Goal: Task Accomplishment & Management: Manage account settings

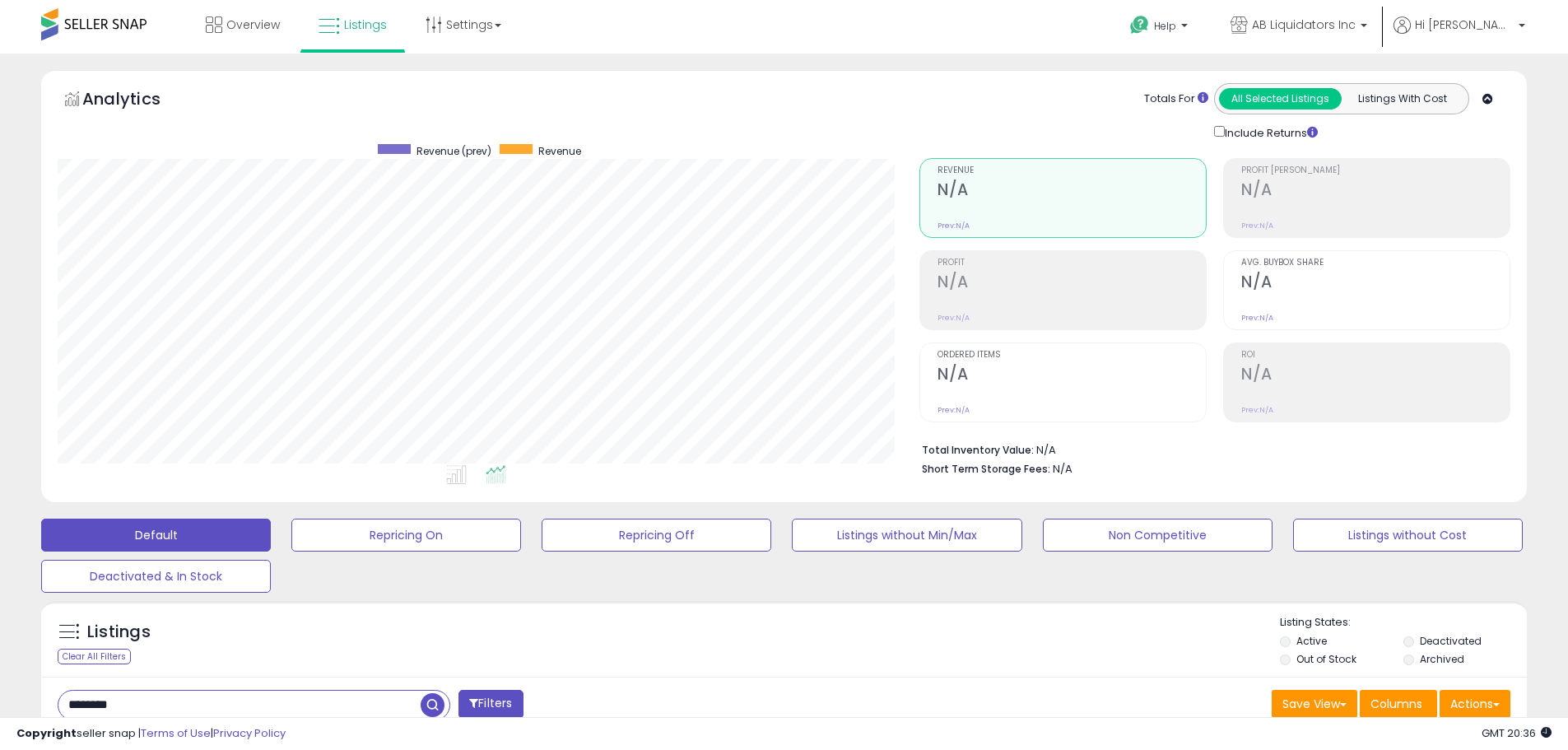
scroll to position [338, 862]
click at [108, 27] on span at bounding box center [94, 24] width 106 height 32
click at [103, 27] on span at bounding box center [94, 24] width 106 height 32
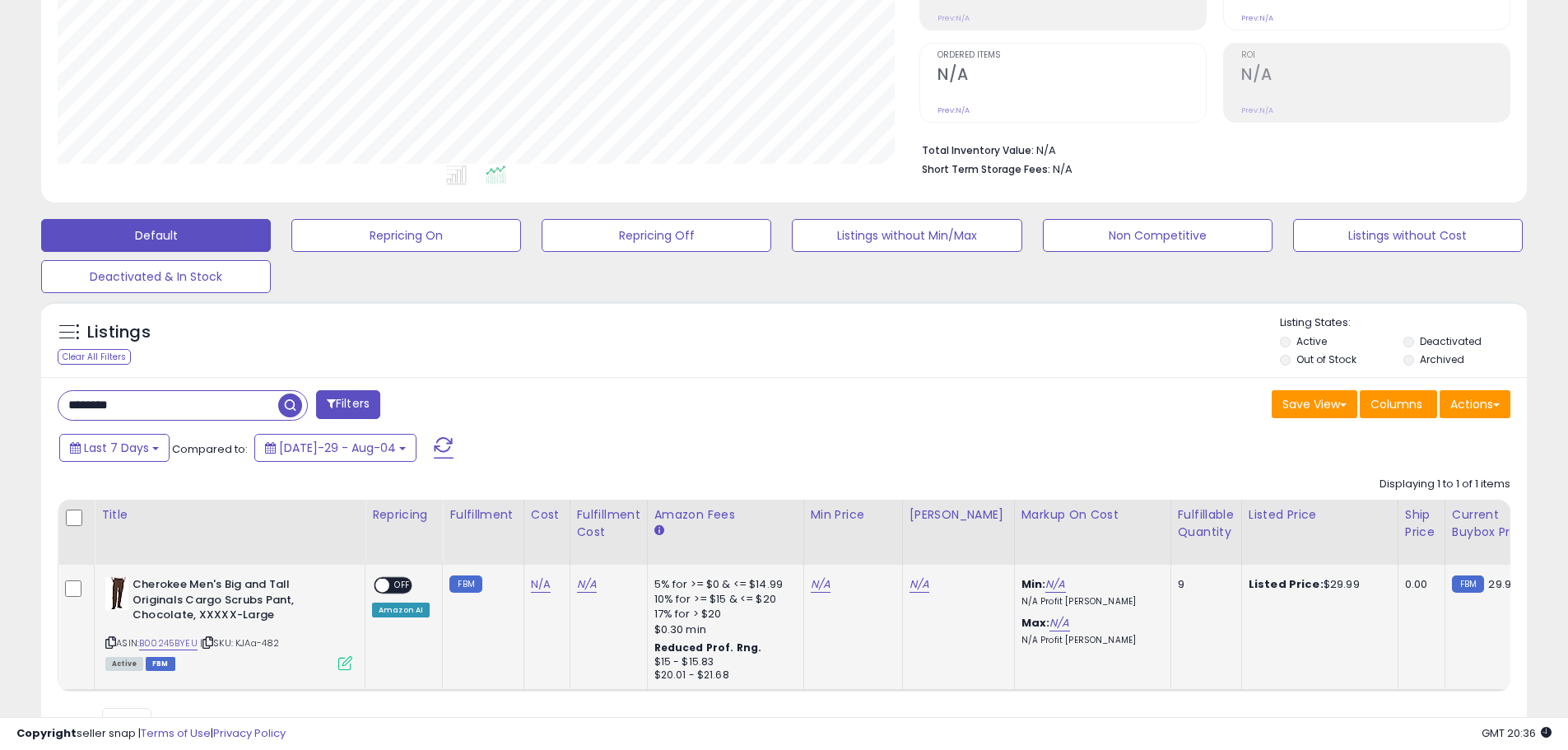
scroll to position [329, 0]
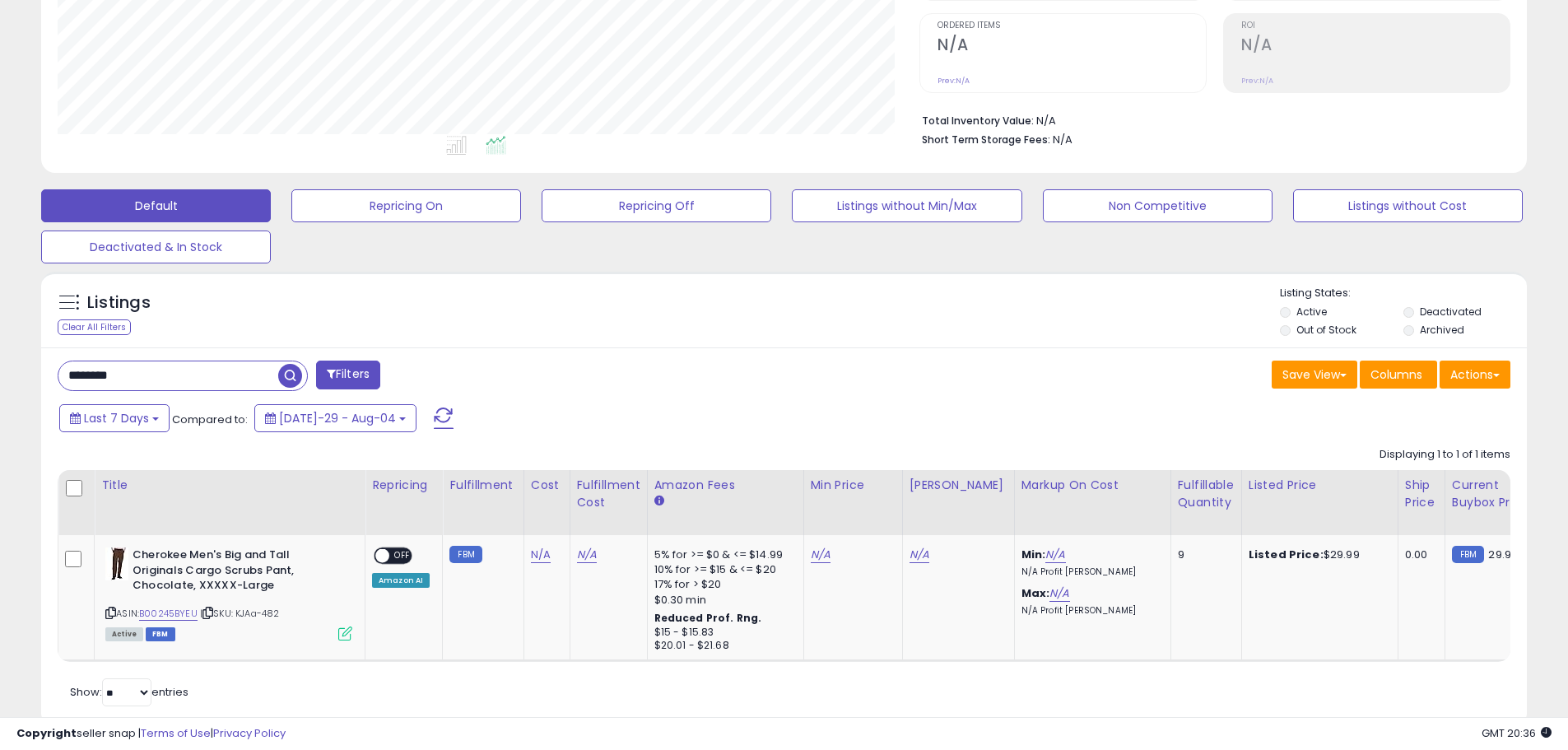
click at [216, 371] on input "********" at bounding box center [168, 376] width 220 height 29
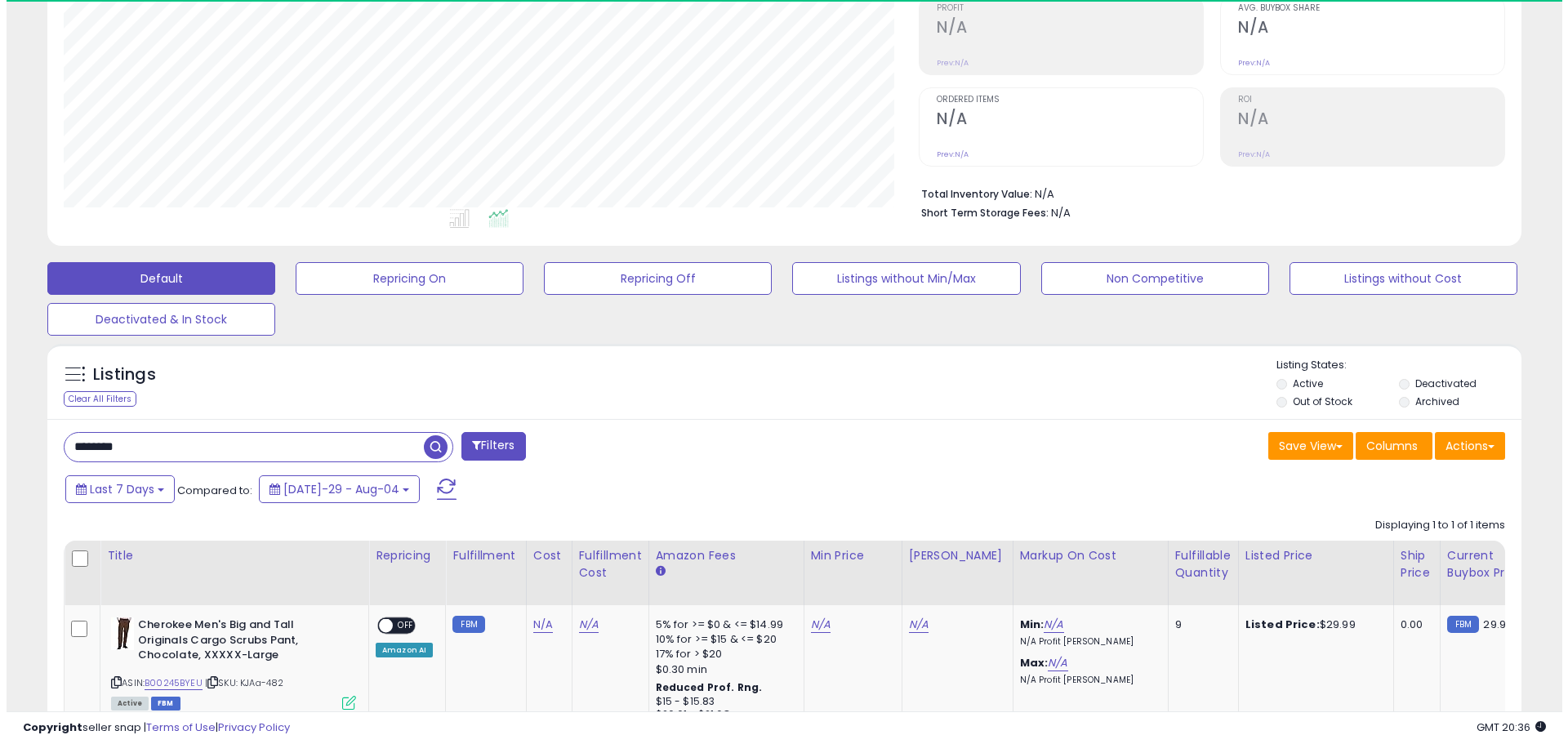
scroll to position [335, 855]
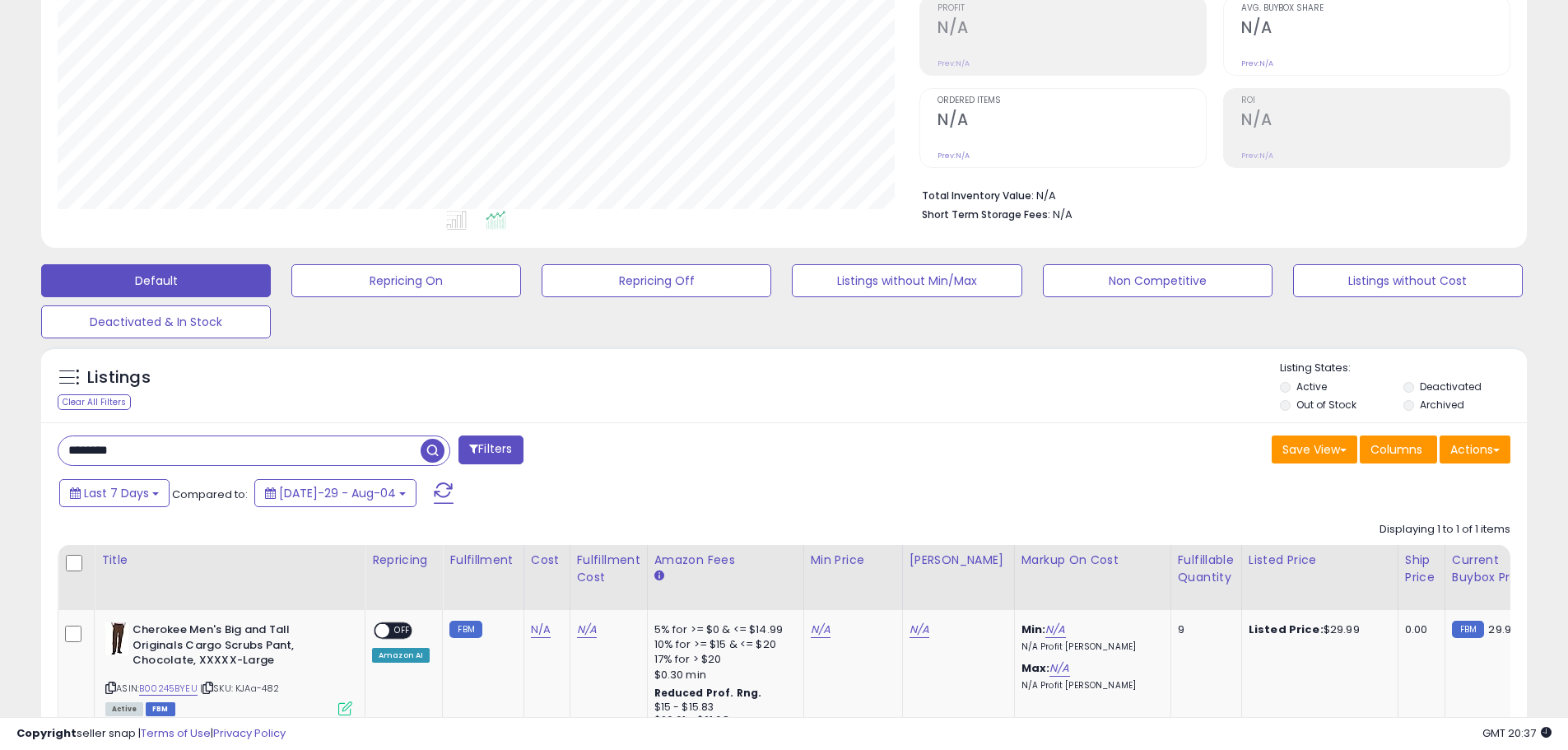
drag, startPoint x: 434, startPoint y: 450, endPoint x: 141, endPoint y: 454, distance: 293.0
click at [432, 450] on span "button" at bounding box center [433, 451] width 24 height 24
drag, startPoint x: 108, startPoint y: 454, endPoint x: 190, endPoint y: 460, distance: 82.2
click at [180, 460] on input "********" at bounding box center [240, 451] width 362 height 29
type input "*****"
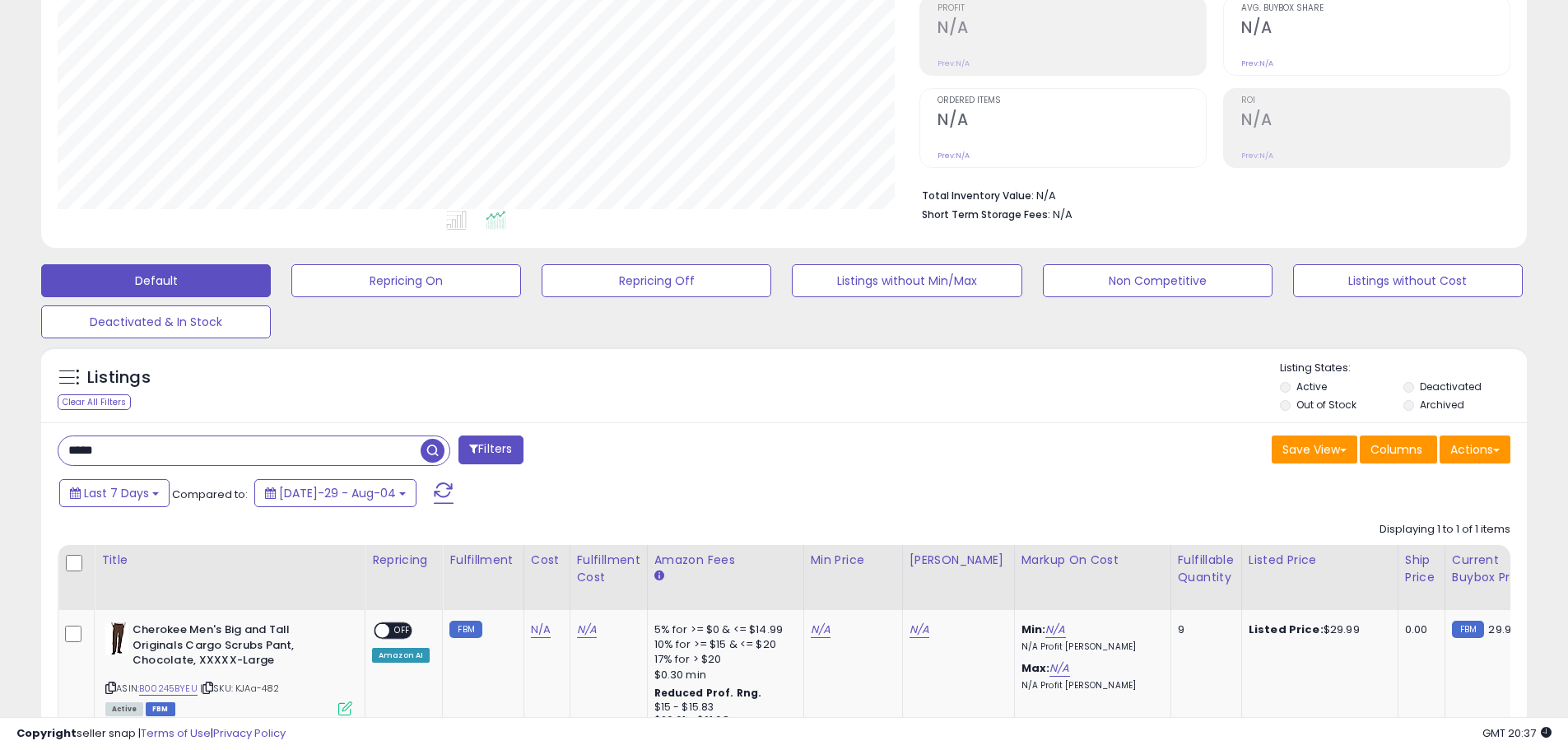
click at [331, 410] on div "Listings Clear All Filters Listing States:" at bounding box center [784, 388] width 1486 height 56
click at [999, 508] on div "Last 7 Days Compared to: [DATE]-29 - Aug-04" at bounding box center [599, 495] width 1090 height 37
click at [488, 453] on button "Filters" at bounding box center [490, 450] width 64 height 29
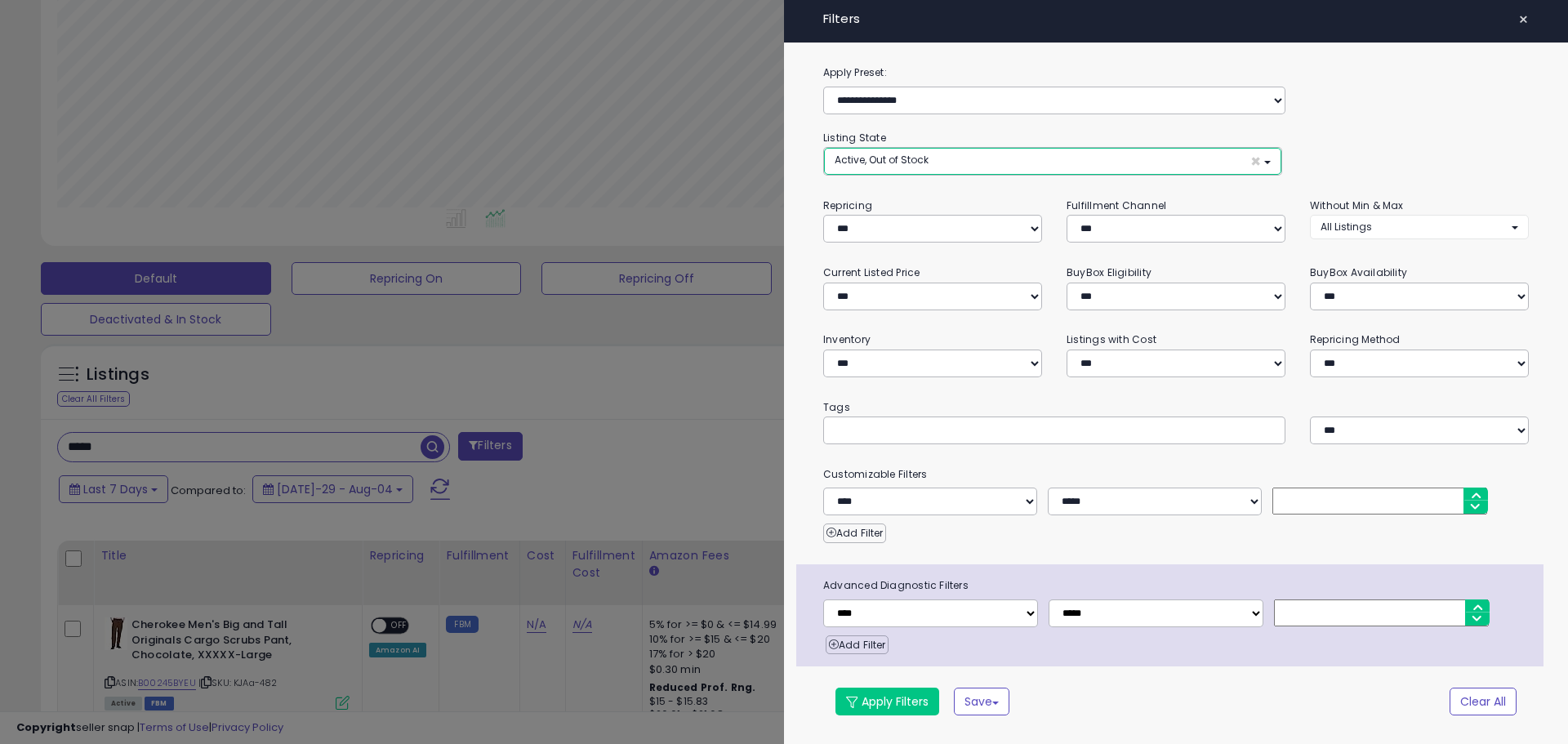
click at [888, 163] on span "Active, Out of Stock" at bounding box center [882, 159] width 94 height 14
select select "**********"
click at [904, 228] on link "Out of Stock" at bounding box center [889, 223] width 123 height 26
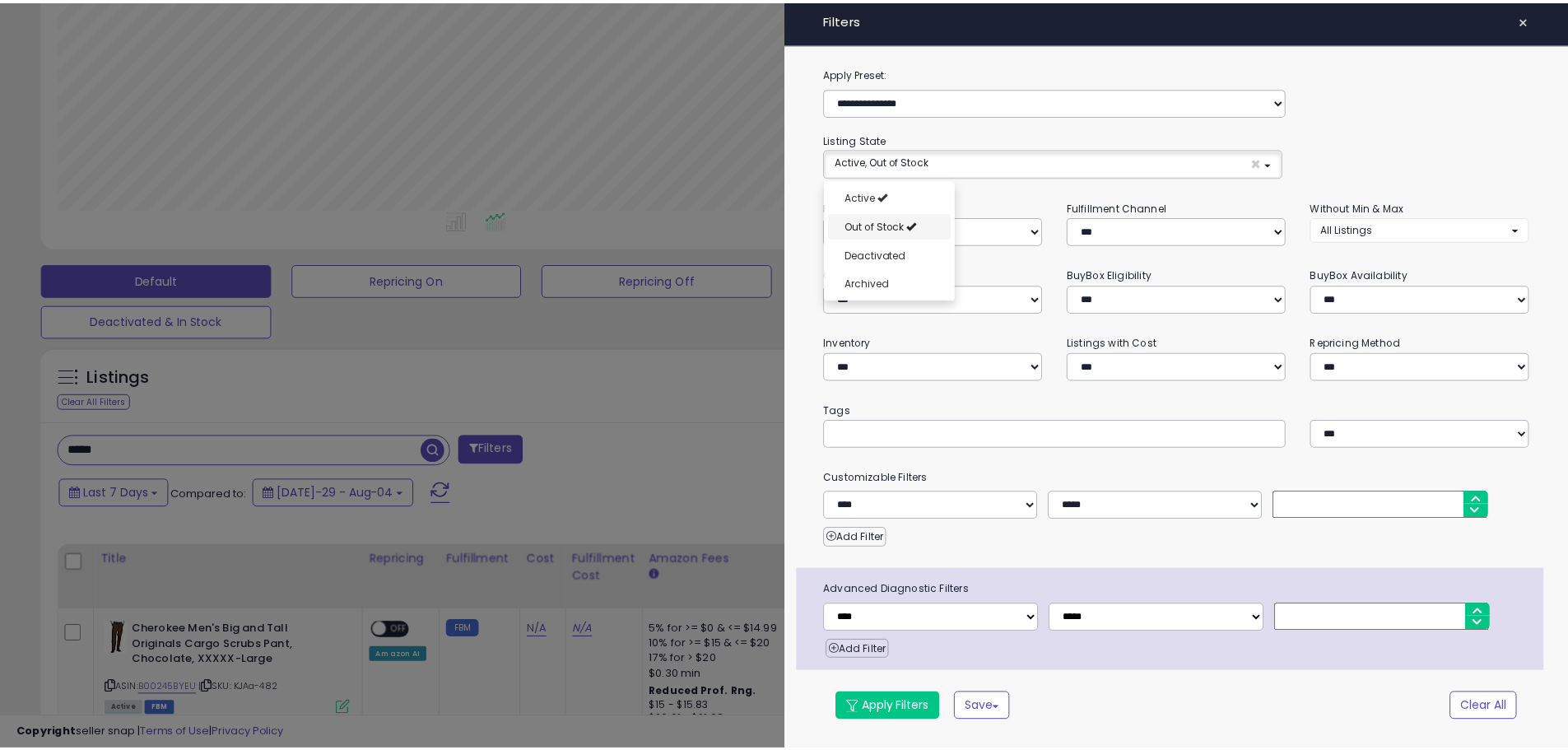
scroll to position [13, 0]
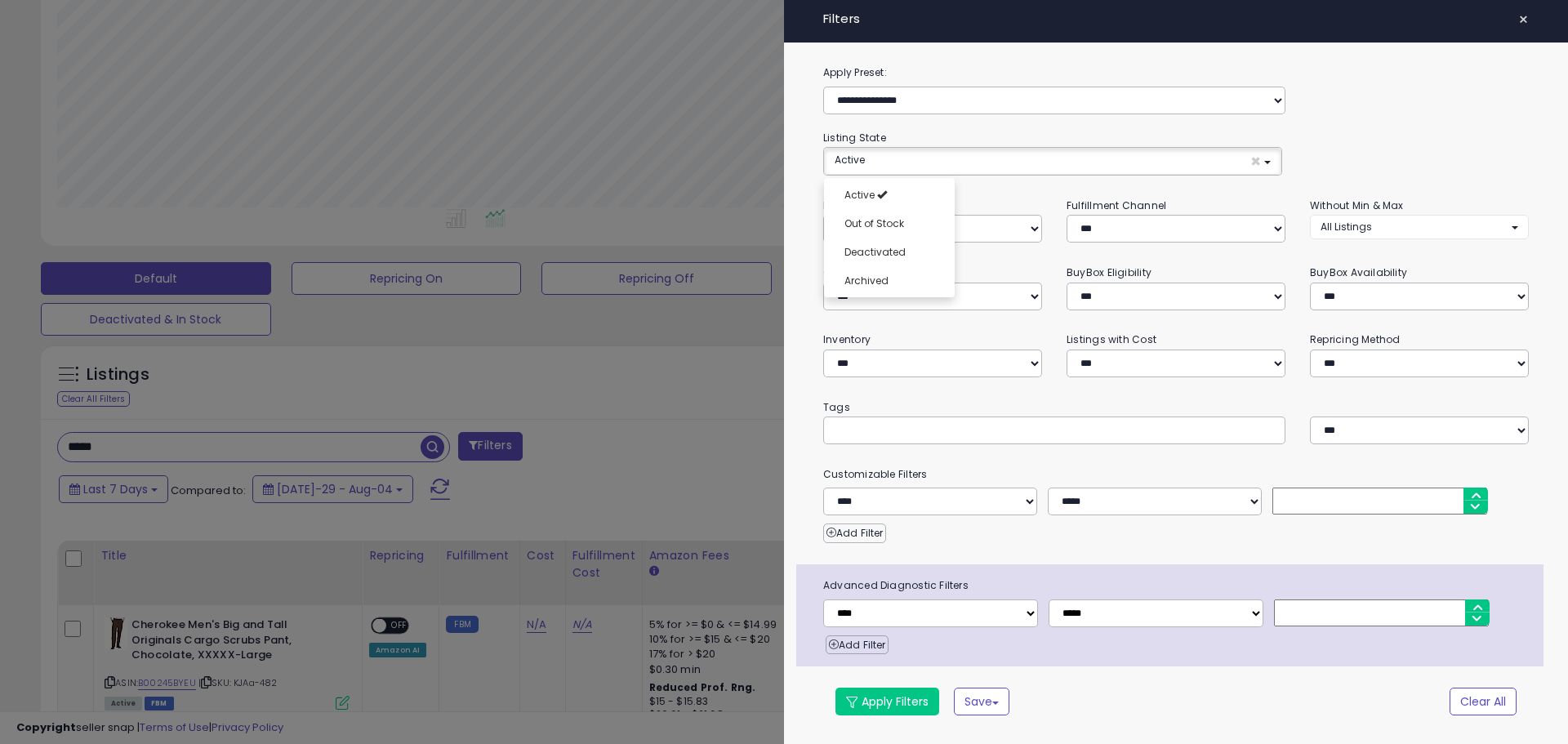
click at [675, 235] on div at bounding box center [784, 372] width 1568 height 744
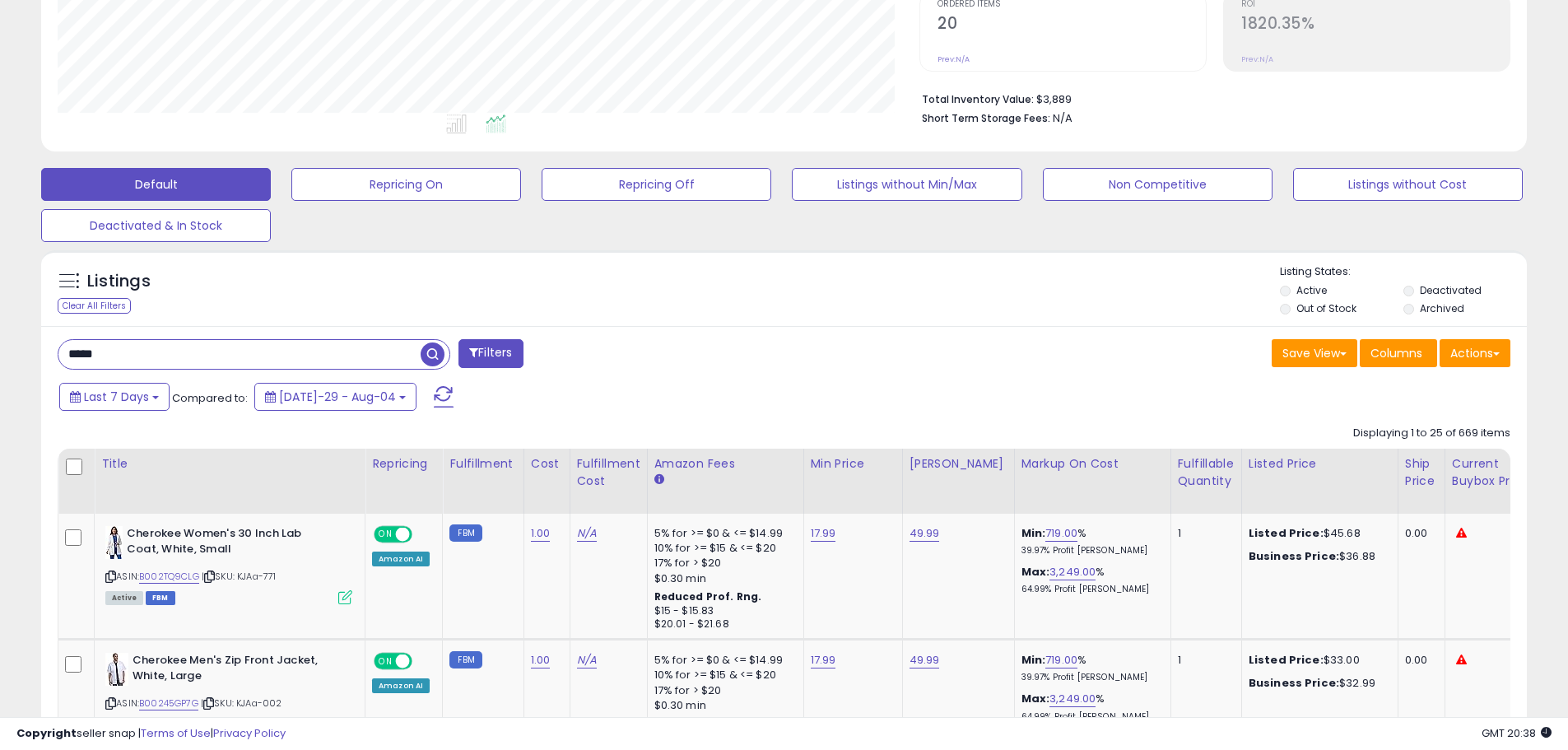
scroll to position [172, 0]
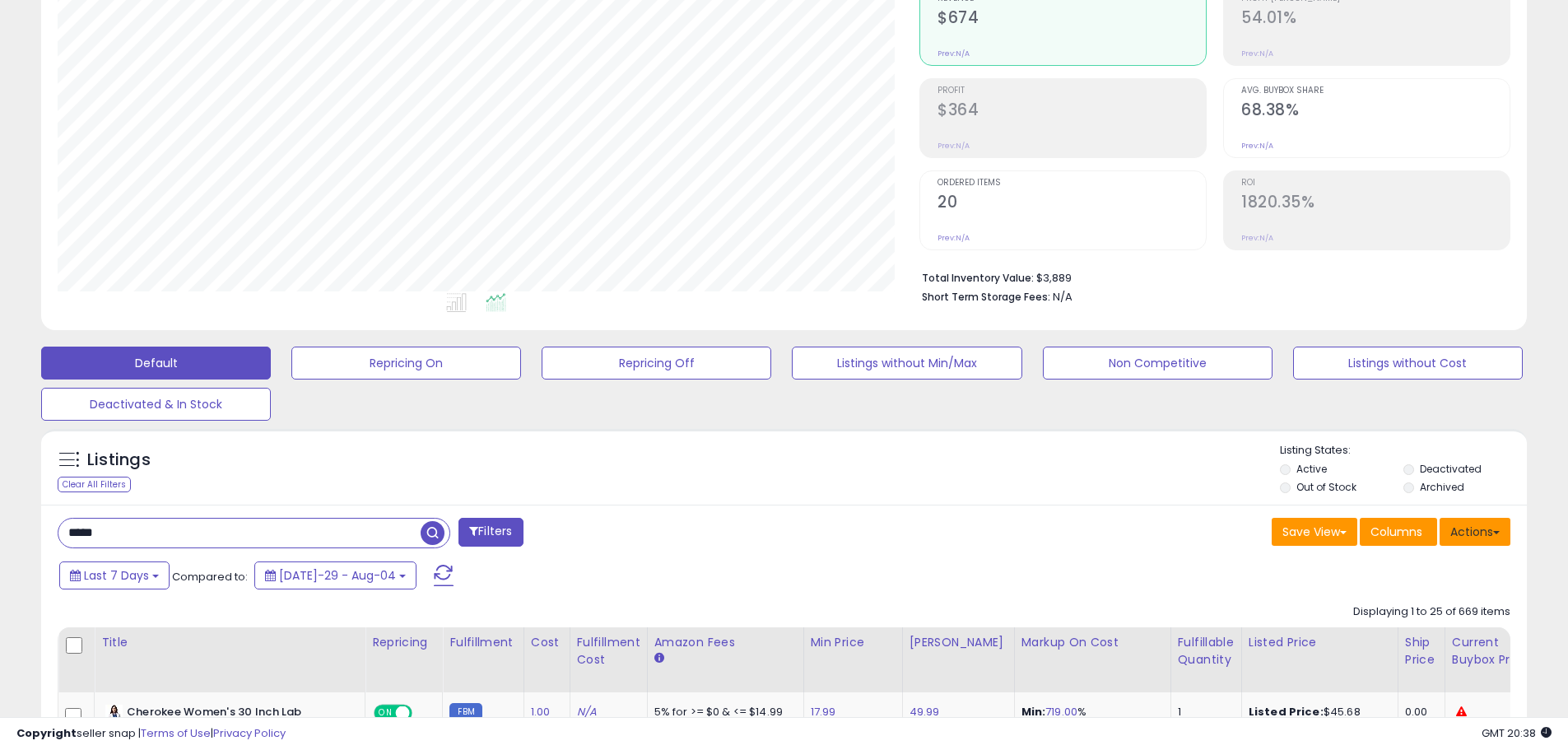
click at [1489, 530] on button "Actions" at bounding box center [1475, 532] width 70 height 28
click at [1416, 629] on link "Export All Columns" at bounding box center [1408, 637] width 180 height 26
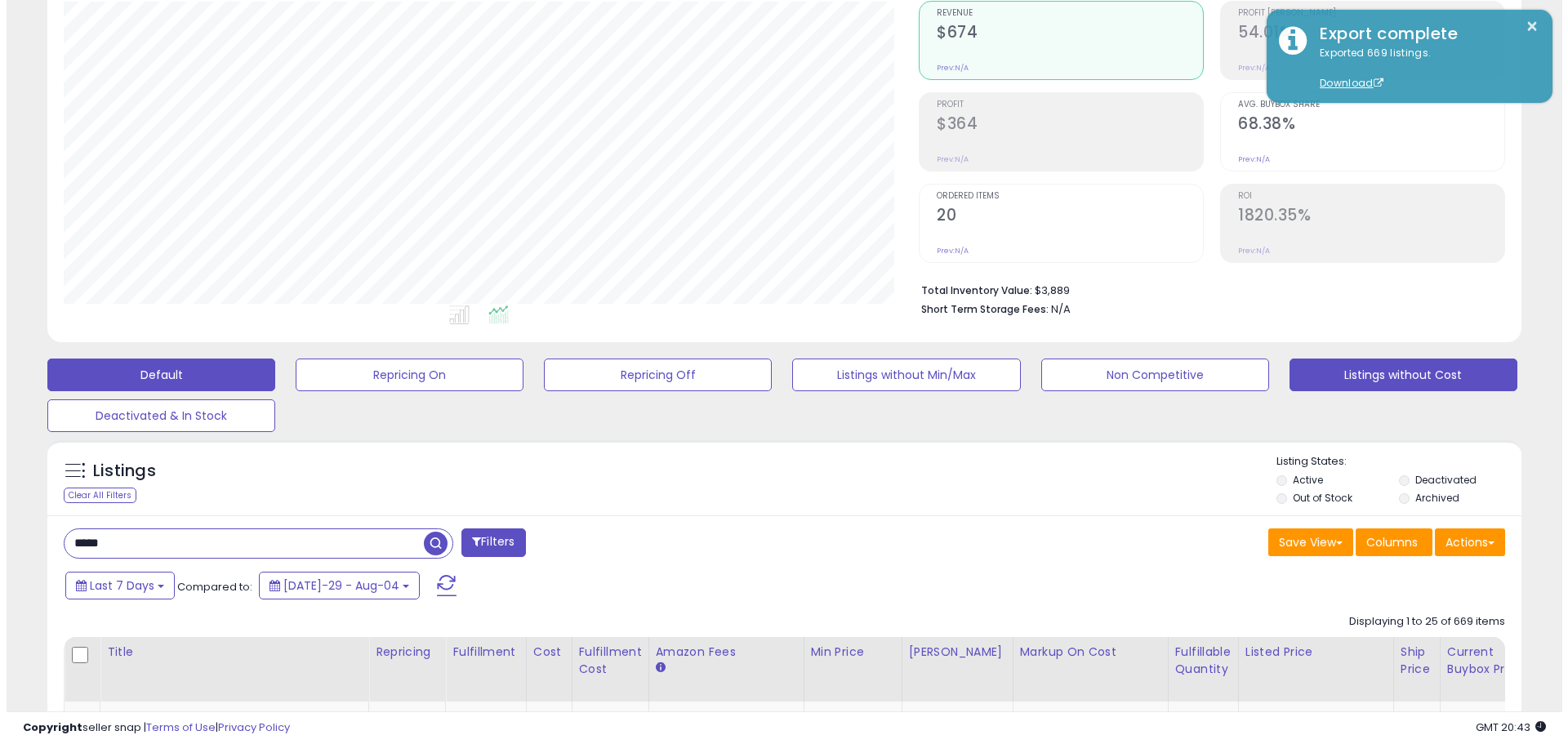
scroll to position [326, 0]
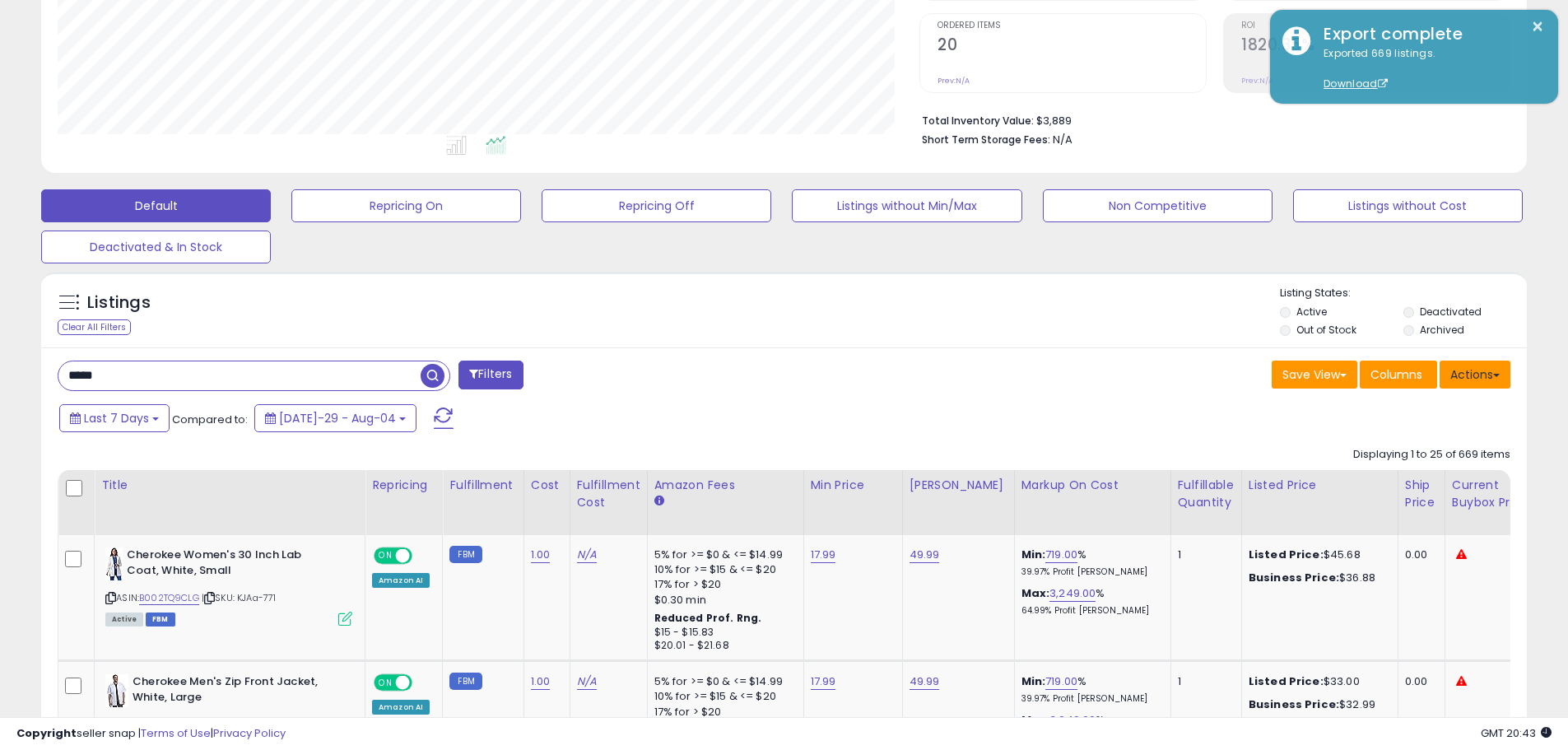
click at [1475, 372] on button "Actions" at bounding box center [1475, 375] width 70 height 28
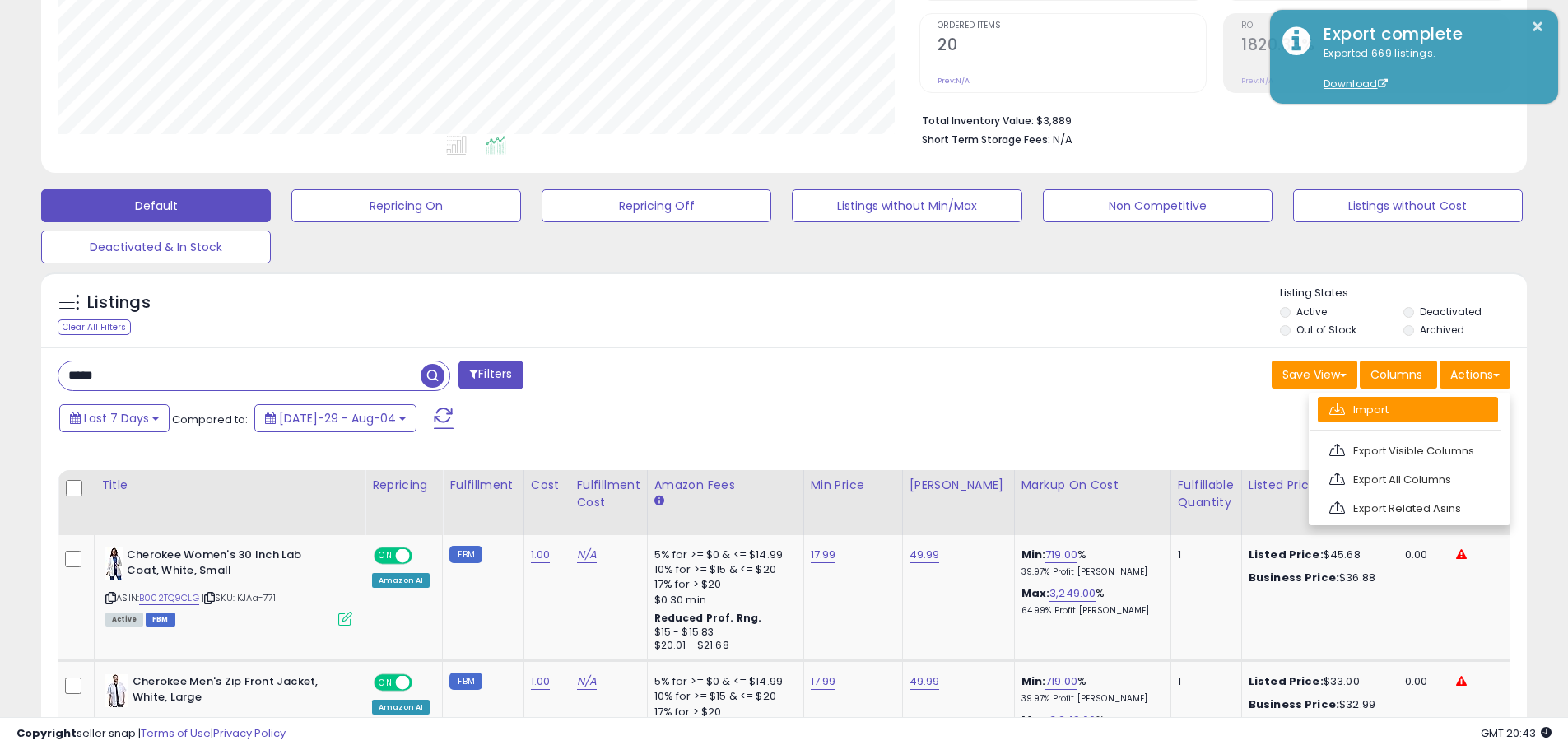
click at [1394, 399] on link "Import" at bounding box center [1408, 410] width 180 height 26
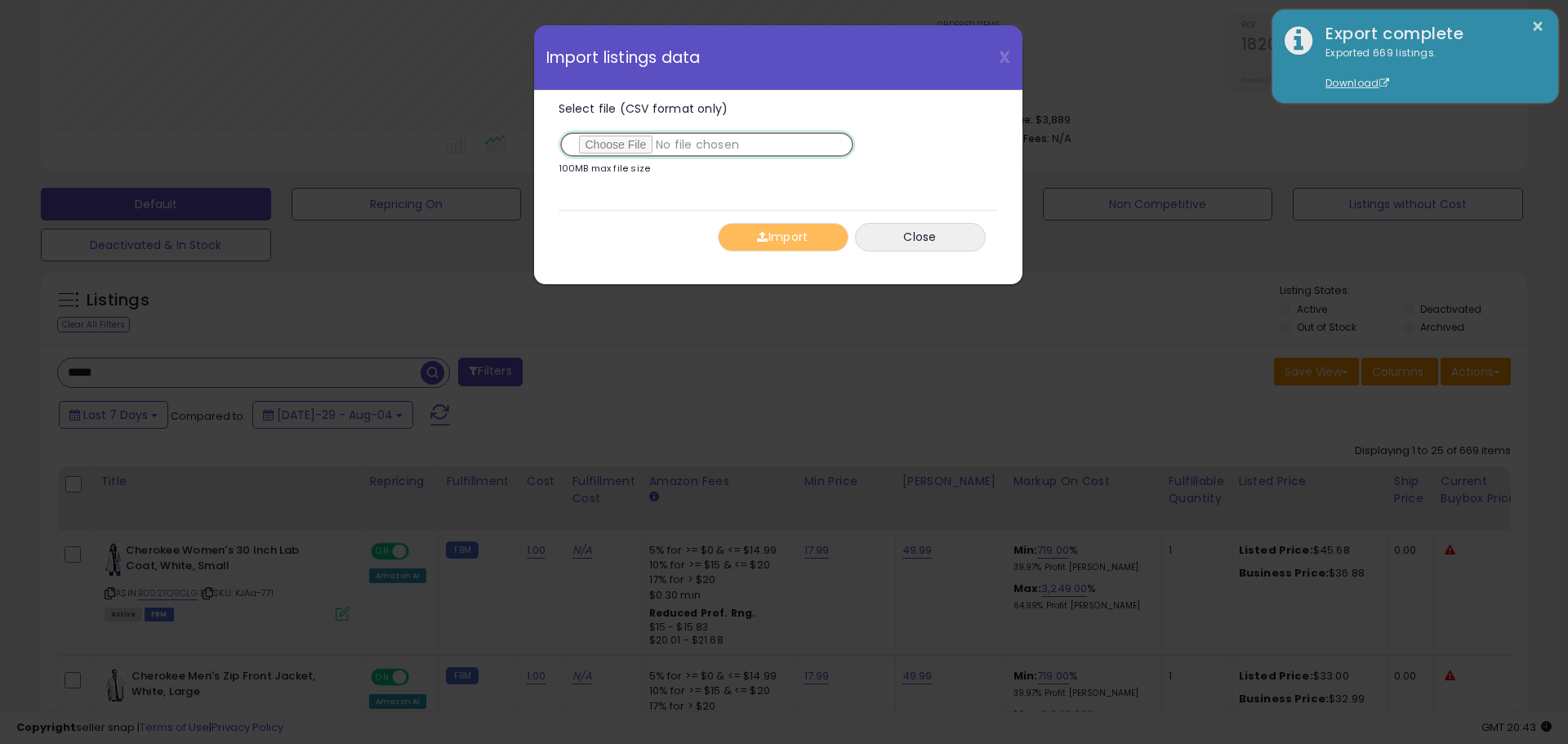
click at [635, 143] on input "Select file (CSV format only)" at bounding box center [707, 144] width 296 height 28
type input "**********"
click at [781, 237] on button "Import" at bounding box center [783, 238] width 130 height 29
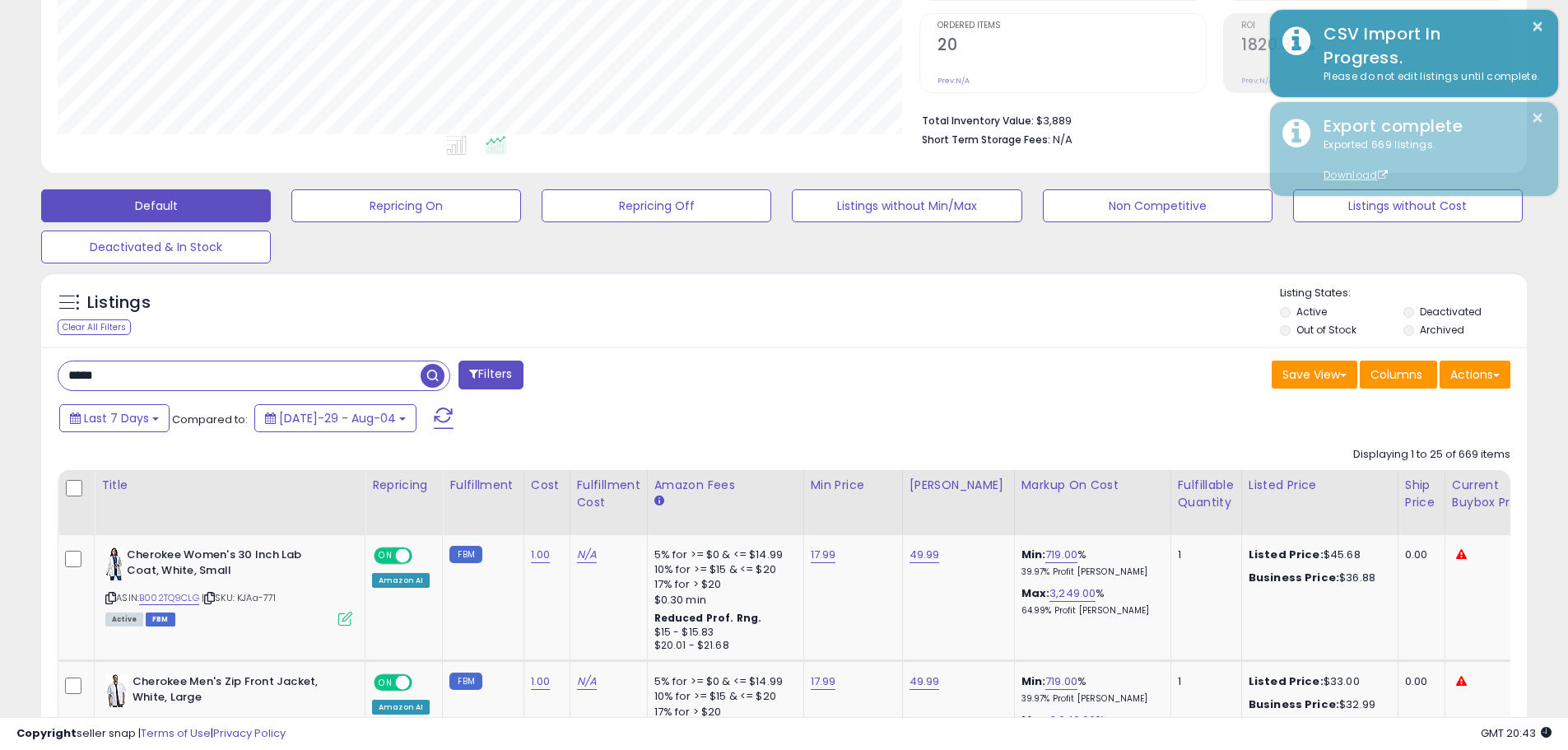
scroll to position [823291, 822384]
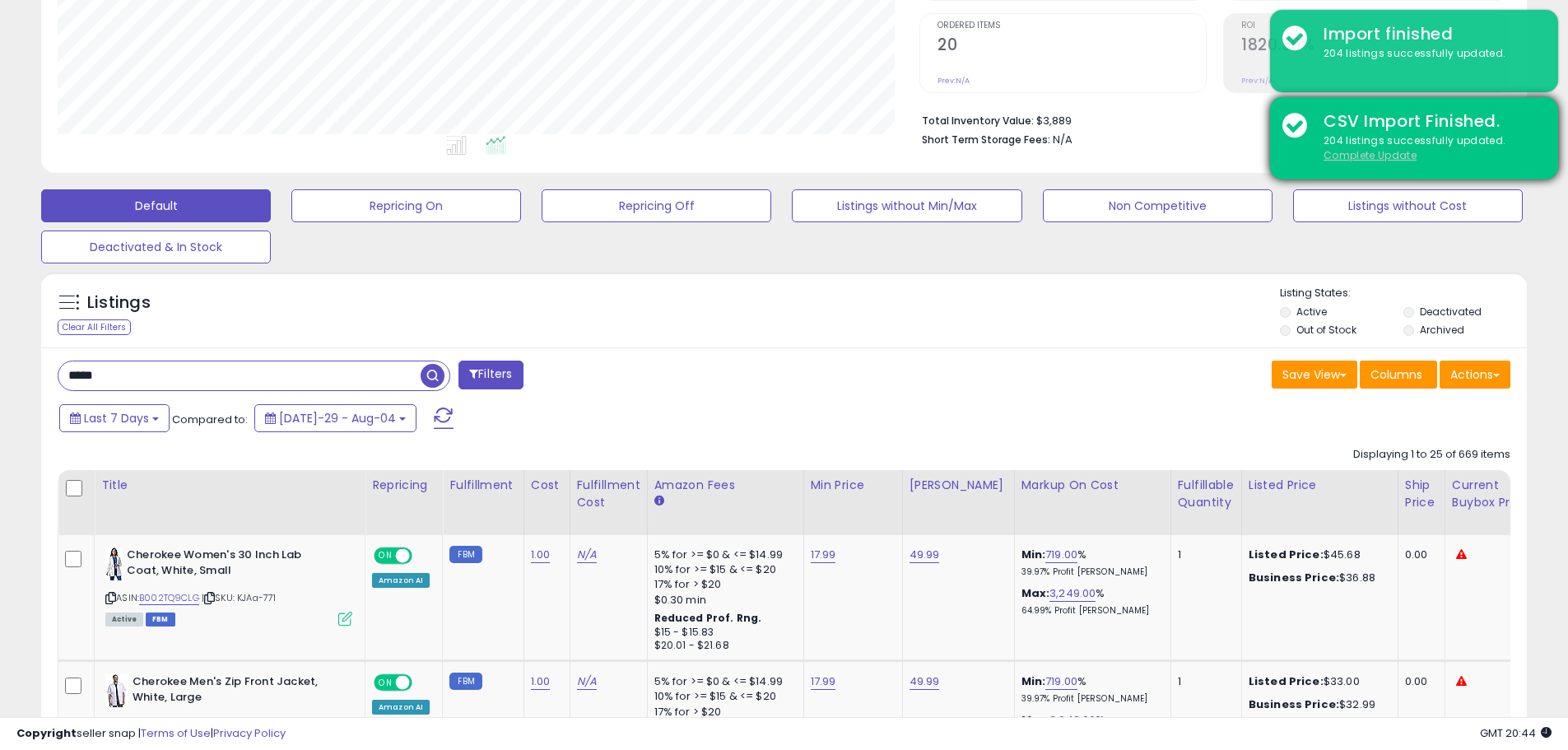
click at [1373, 155] on u "Complete Update" at bounding box center [1370, 155] width 93 height 14
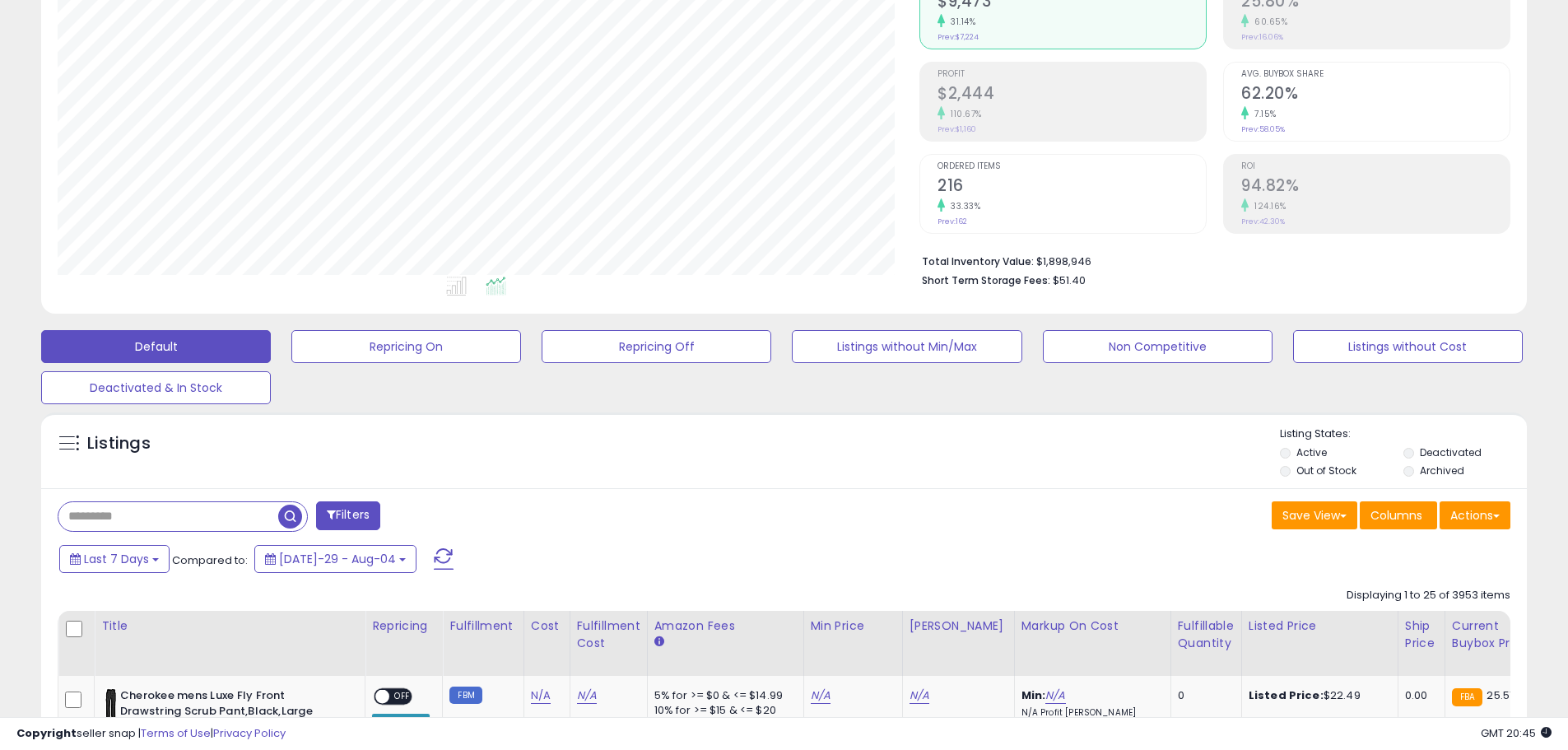
scroll to position [338, 862]
